Goal: Information Seeking & Learning: Learn about a topic

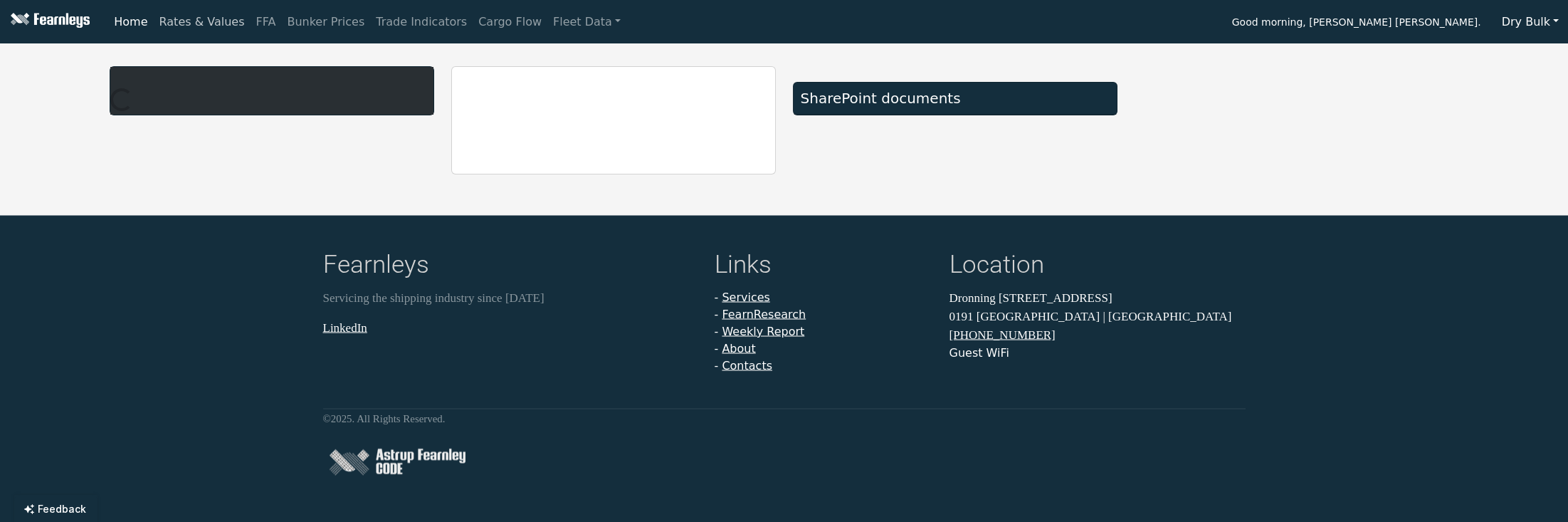
click at [203, 19] on link "Rates & Values" at bounding box center [202, 22] width 97 height 29
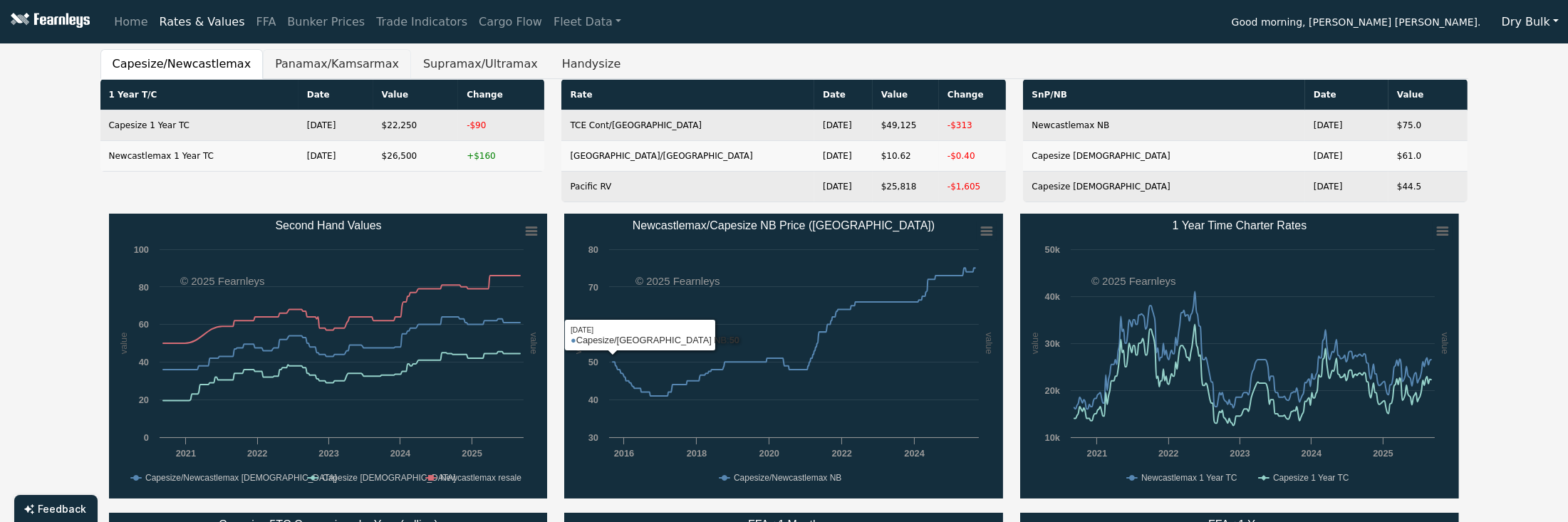
click at [312, 64] on button "Panamax/Kamsarmax" at bounding box center [337, 64] width 148 height 30
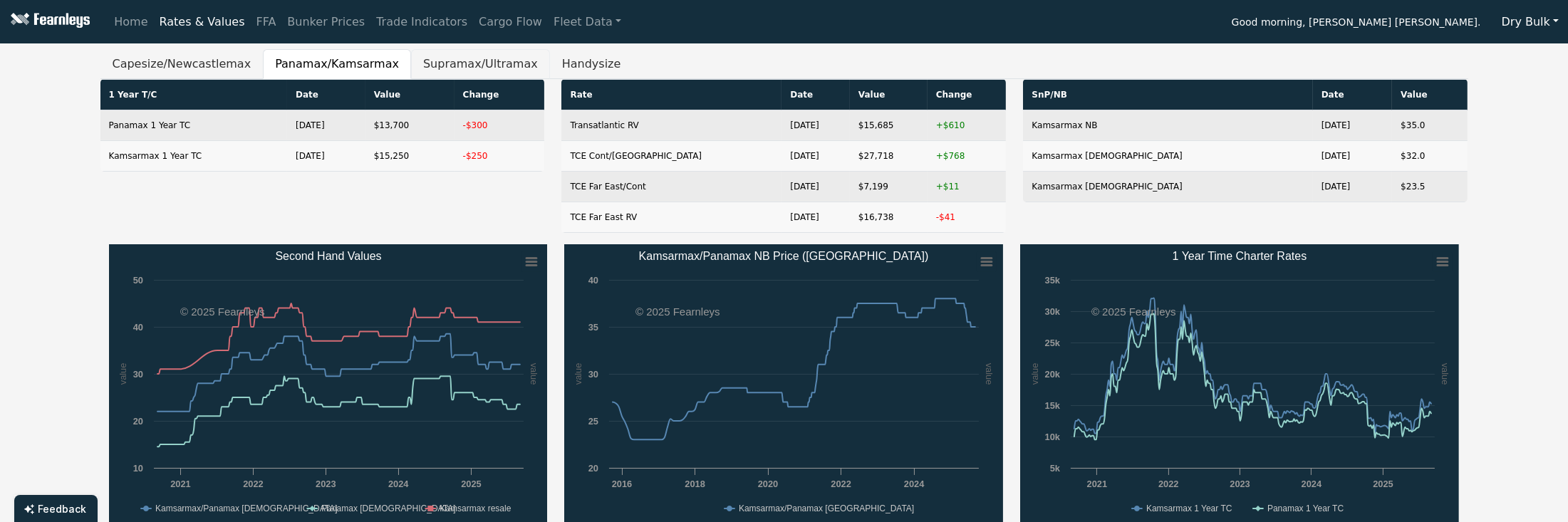
click at [452, 67] on button "Supramax/Ultramax" at bounding box center [480, 64] width 139 height 30
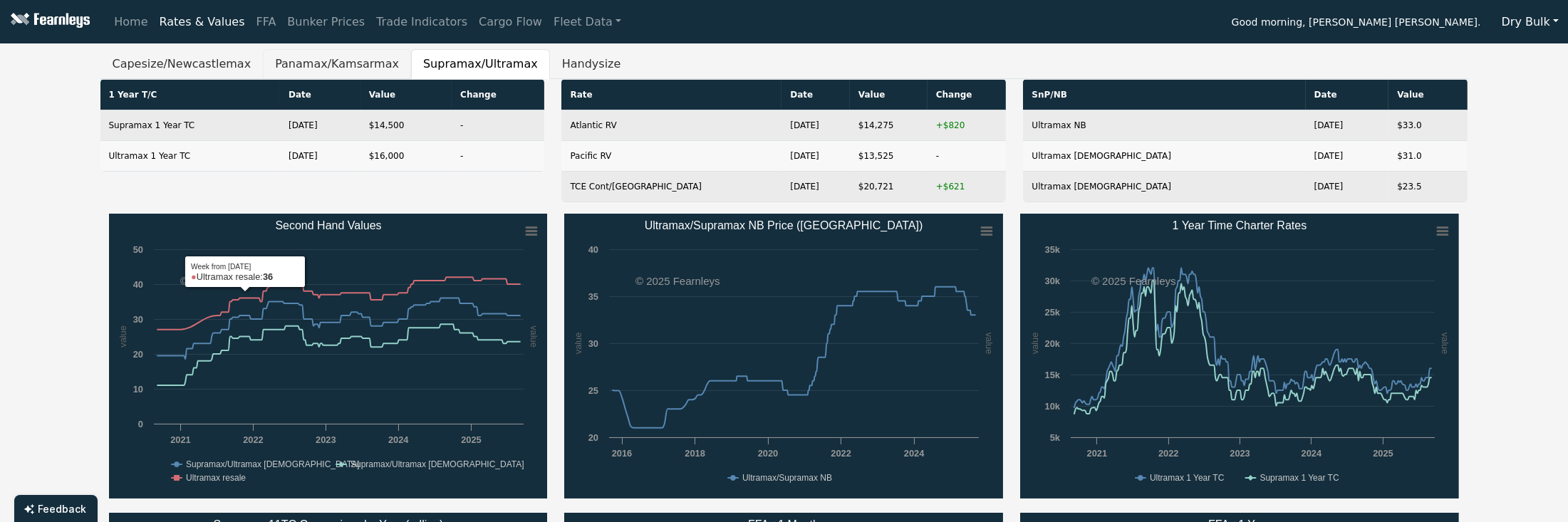
click at [272, 57] on button "Panamax/Kamsarmax" at bounding box center [337, 64] width 148 height 30
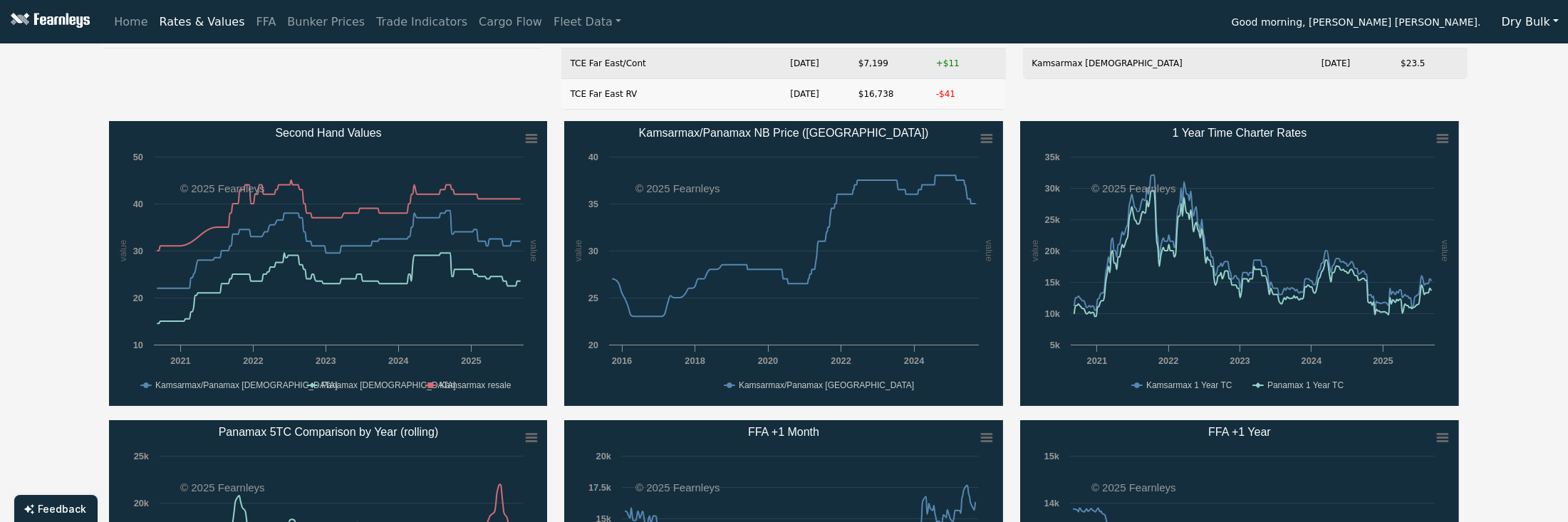
scroll to position [190, 0]
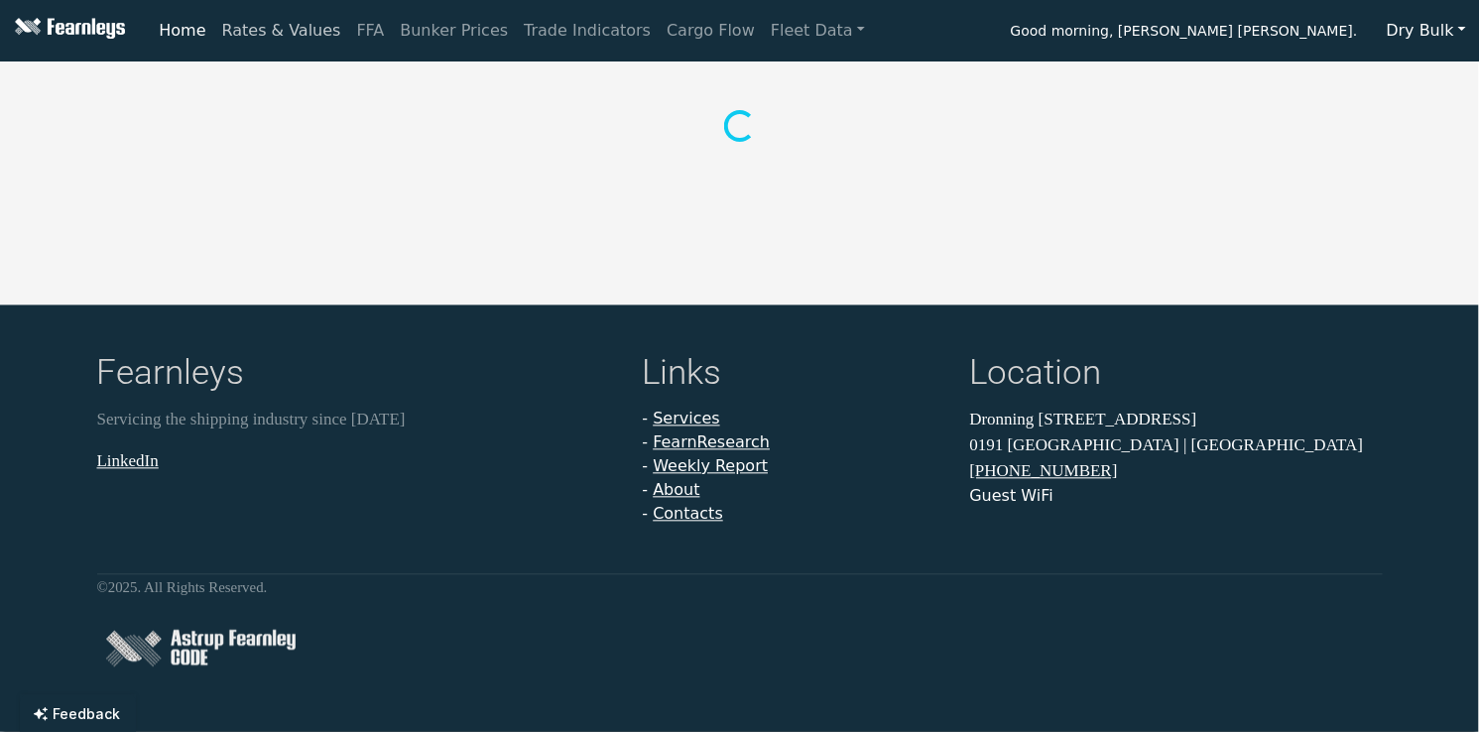
click at [254, 14] on link "Rates & Values" at bounding box center [281, 31] width 135 height 40
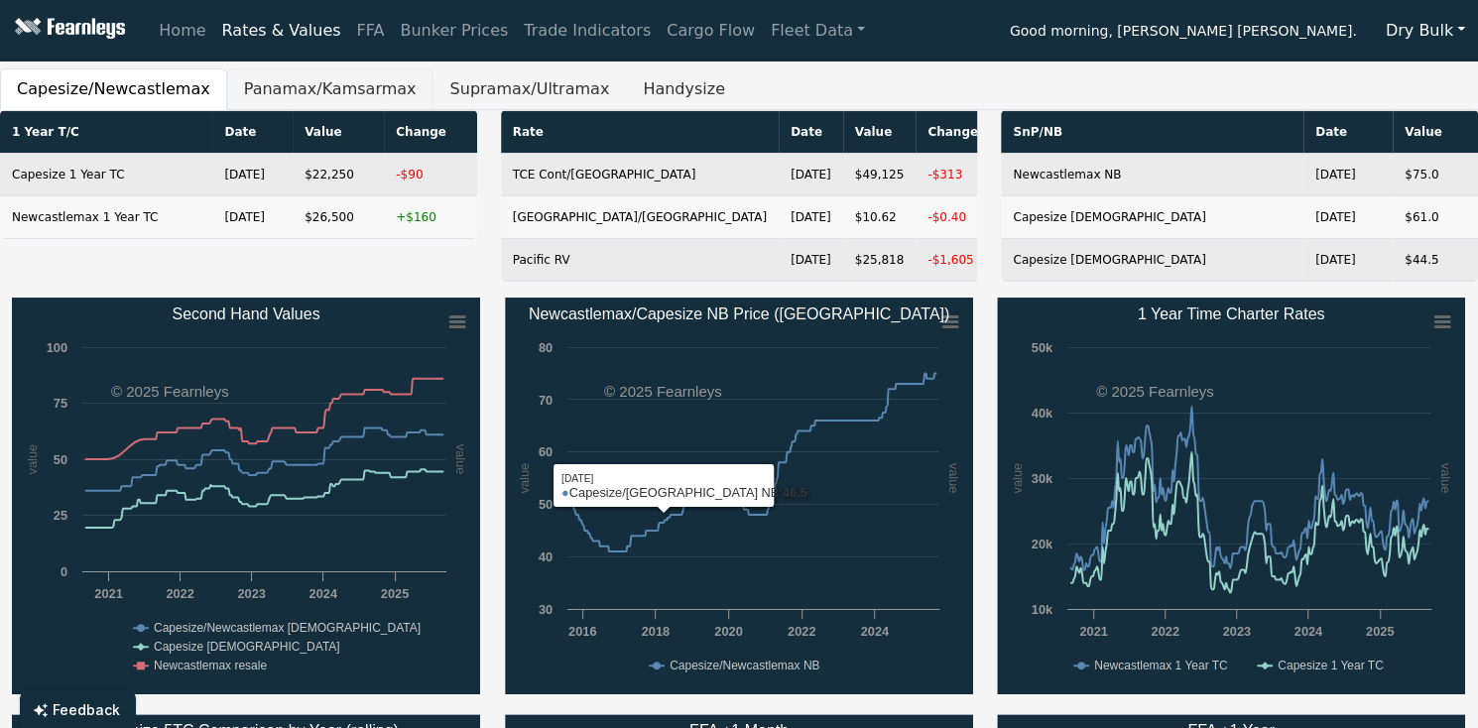
click at [259, 101] on button "Panamax/Kamsarmax" at bounding box center [330, 89] width 206 height 42
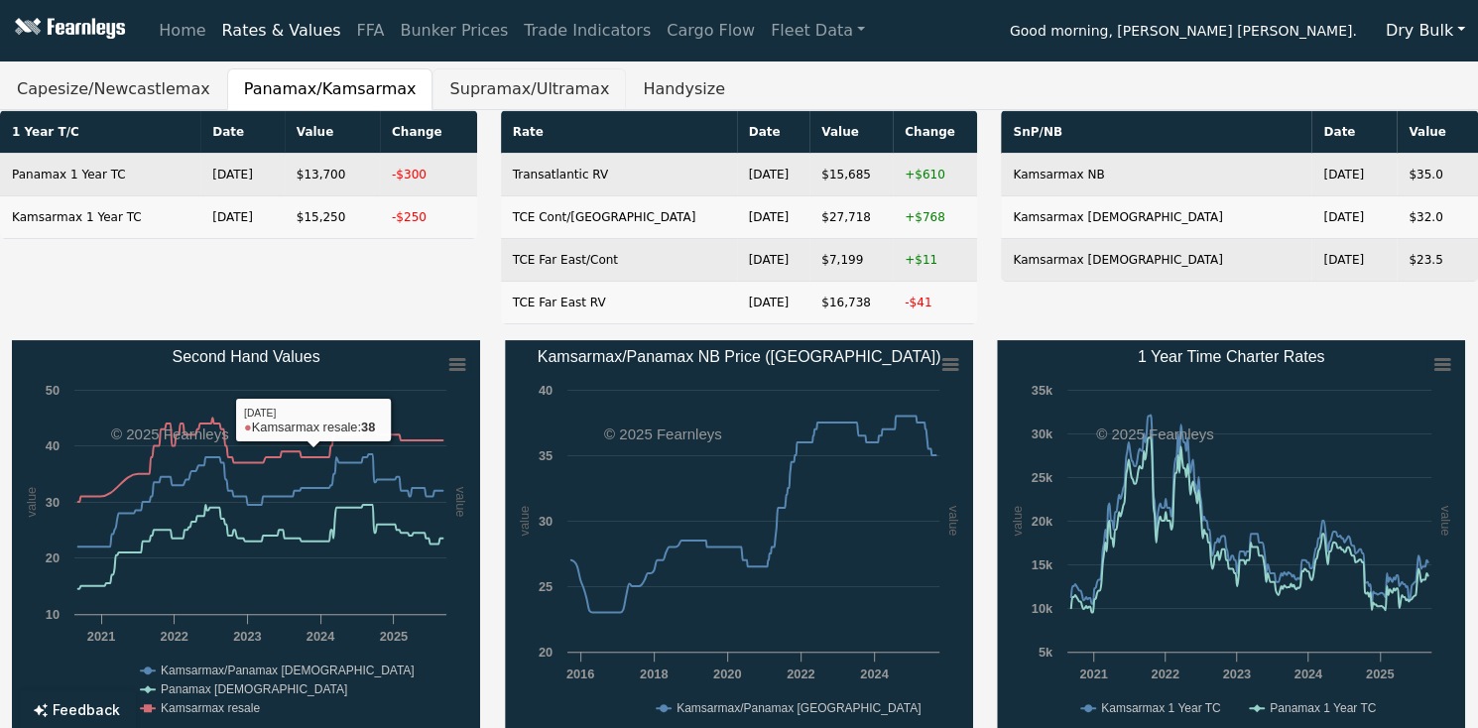
click at [482, 88] on button "Supramax/Ultramax" at bounding box center [528, 89] width 193 height 42
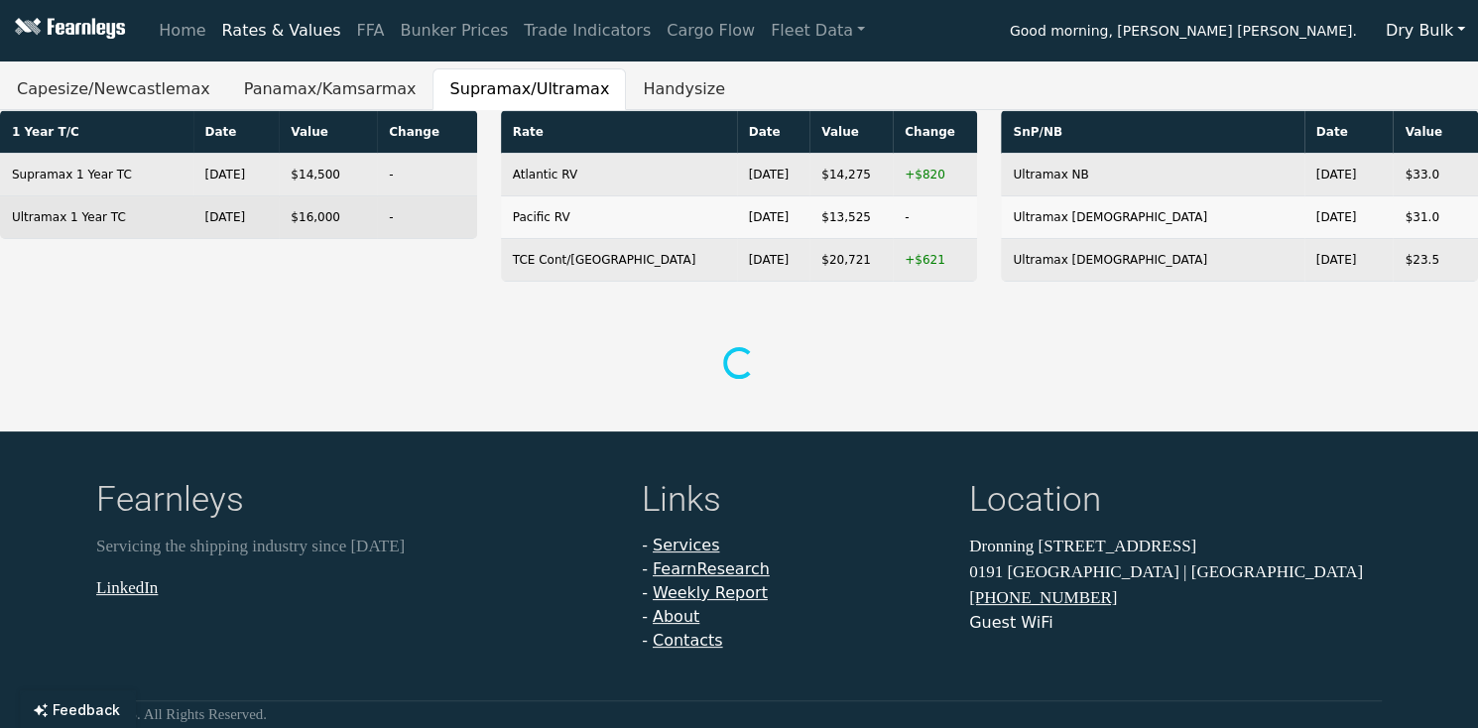
scroll to position [129, 0]
